Goal: Task Accomplishment & Management: Complete application form

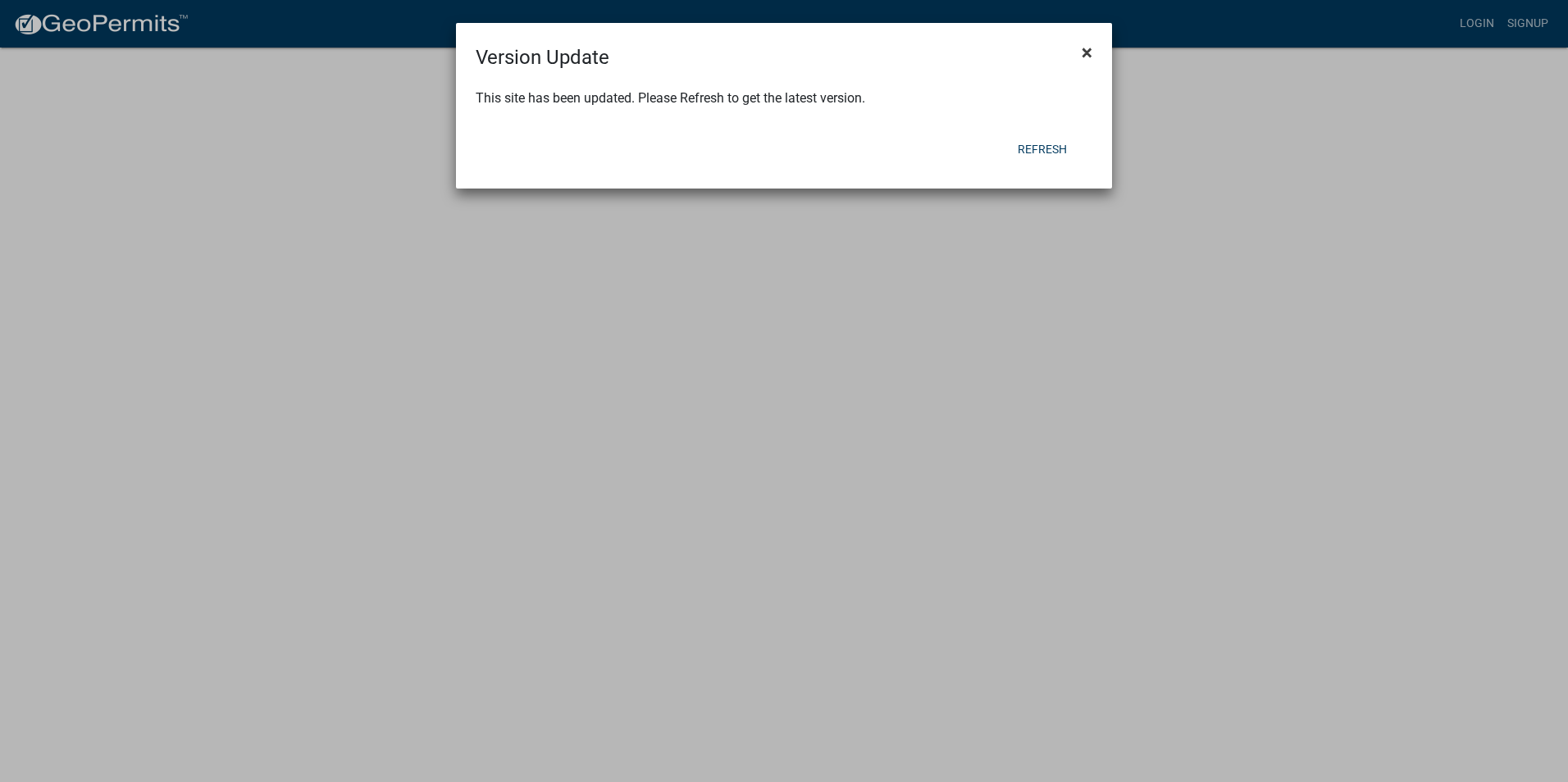
click at [1086, 59] on span "×" at bounding box center [1087, 53] width 11 height 23
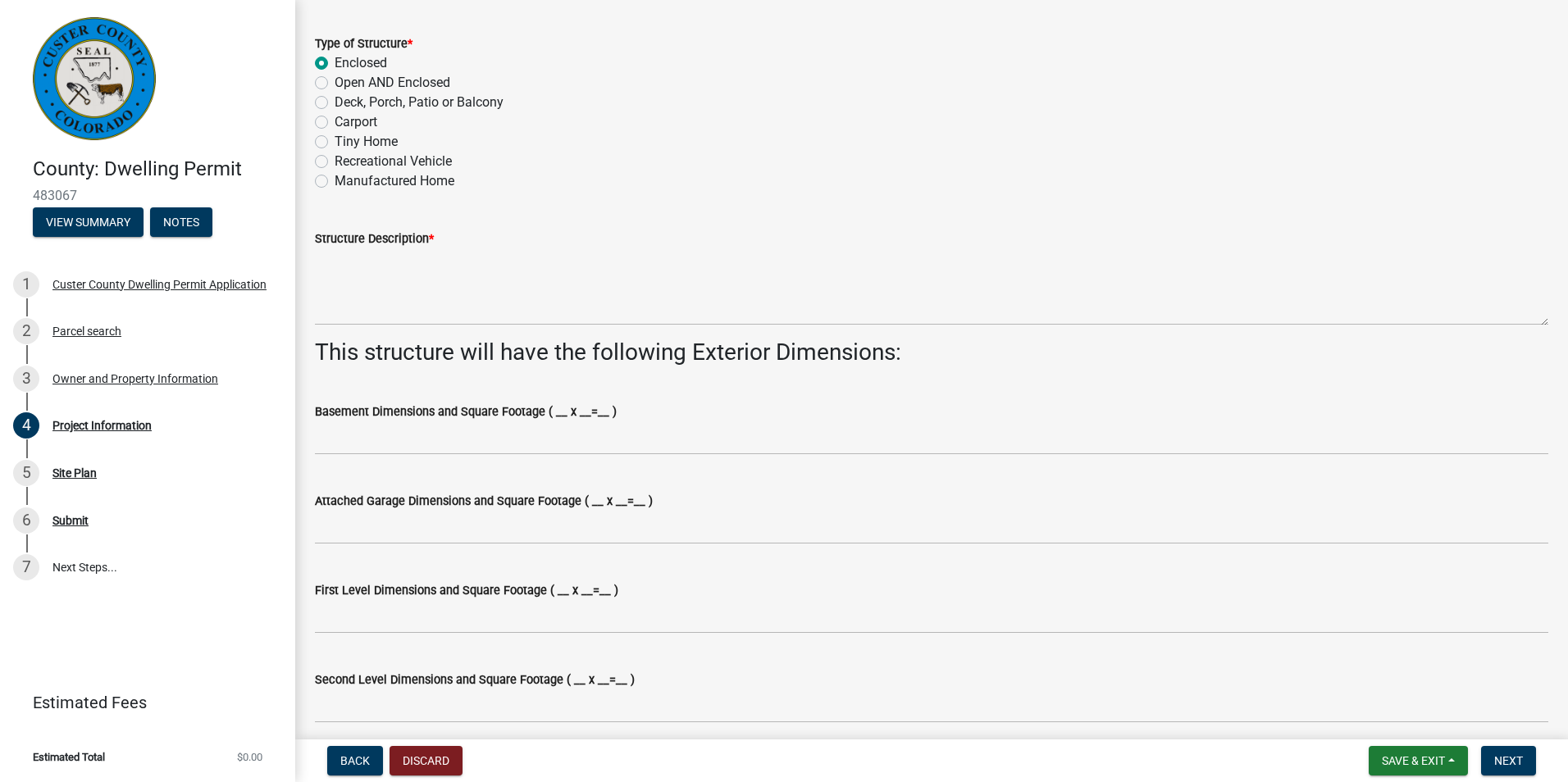
scroll to position [676, 0]
click at [560, 409] on label "Basement Dimensions and Square Footage ( __ x __=__ )" at bounding box center [465, 411] width 301 height 12
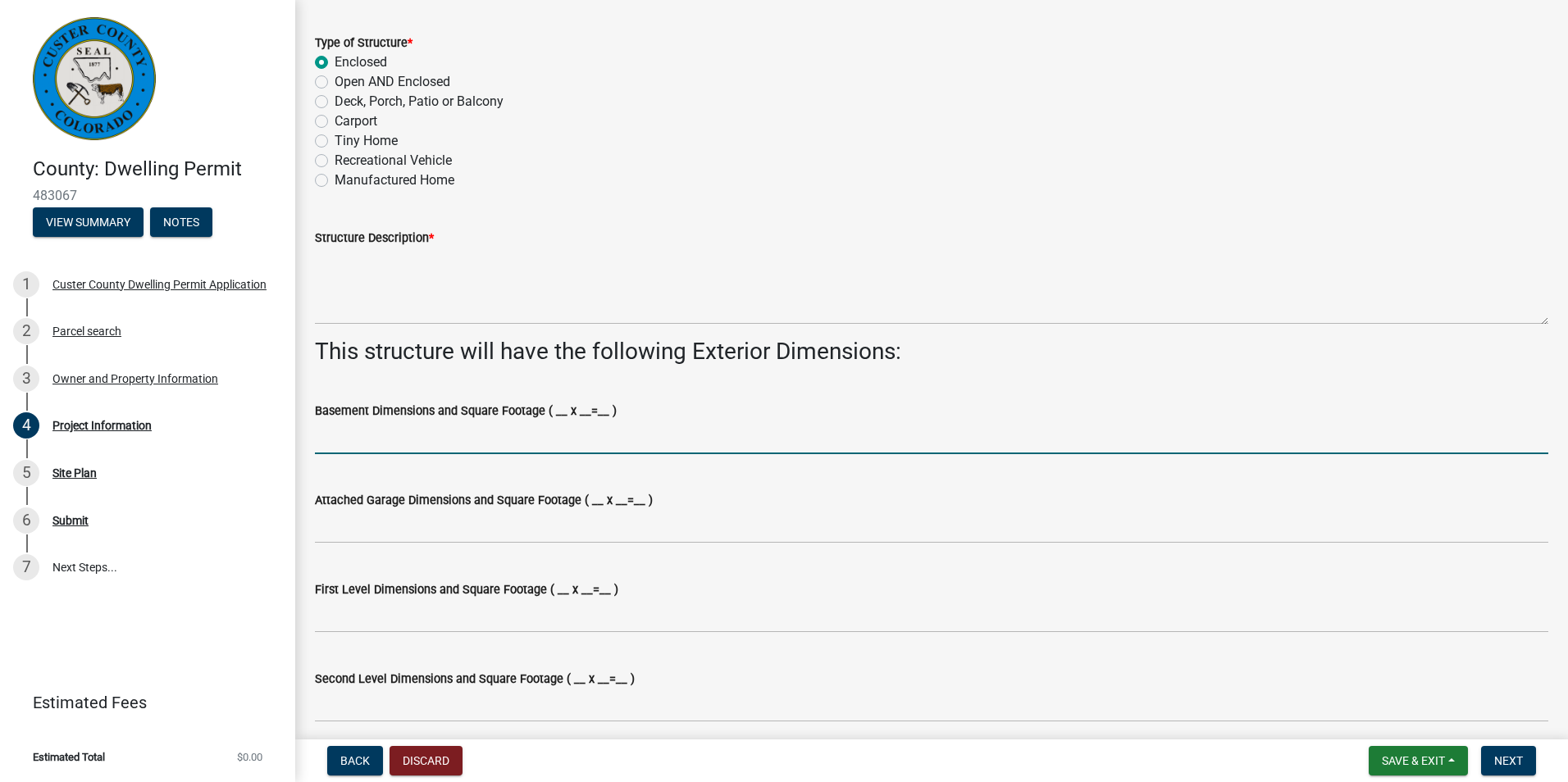
click at [560, 421] on input "Basement Dimensions and Square Footage ( __ x __=__ )" at bounding box center [931, 437] width 1233 height 33
type input "12x 16"
